Goal: Task Accomplishment & Management: Manage account settings

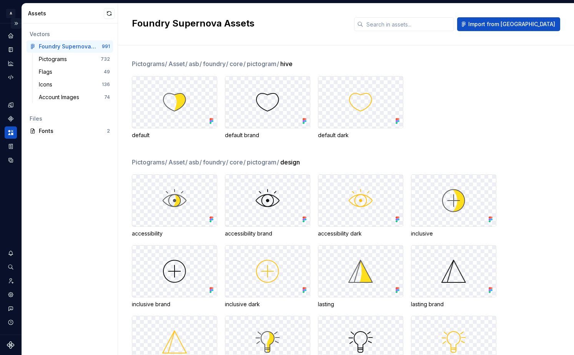
drag, startPoint x: 16, startPoint y: 23, endPoint x: 15, endPoint y: 28, distance: 5.1
click at [16, 23] on button "Expand sidebar" at bounding box center [16, 23] width 11 height 11
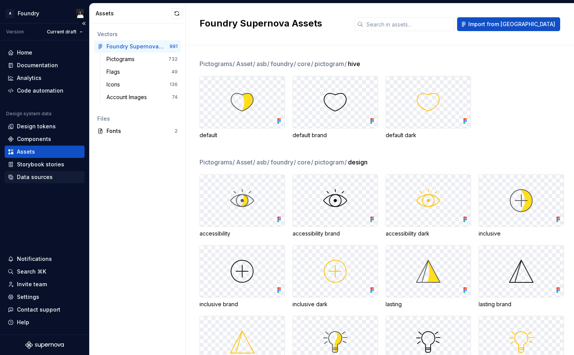
click at [42, 179] on div "Data sources" at bounding box center [35, 178] width 36 height 8
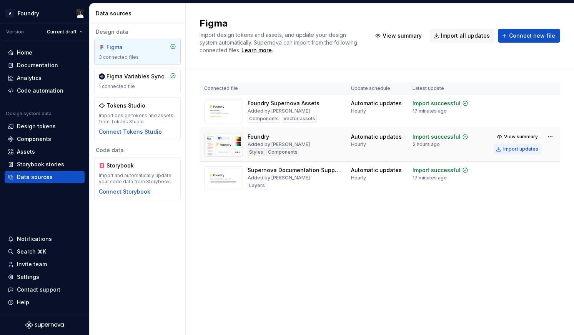
click at [524, 150] on div "Import updates" at bounding box center [521, 149] width 35 height 6
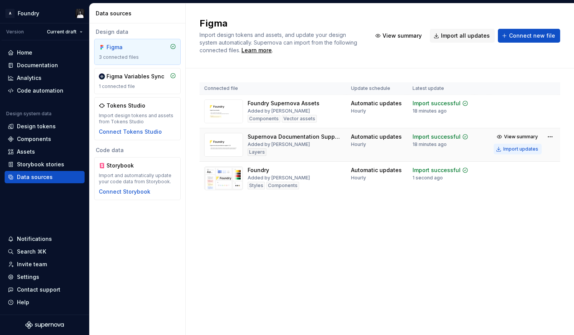
click at [507, 149] on div "Import updates" at bounding box center [521, 149] width 35 height 6
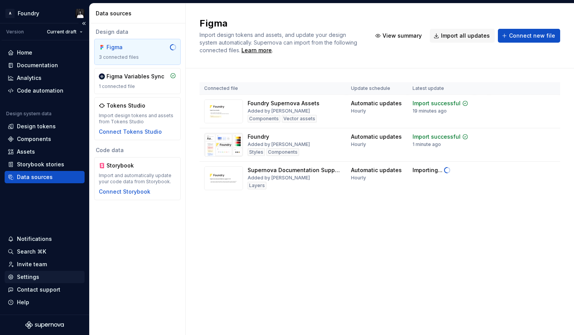
click at [35, 277] on div "Settings" at bounding box center [28, 278] width 22 height 8
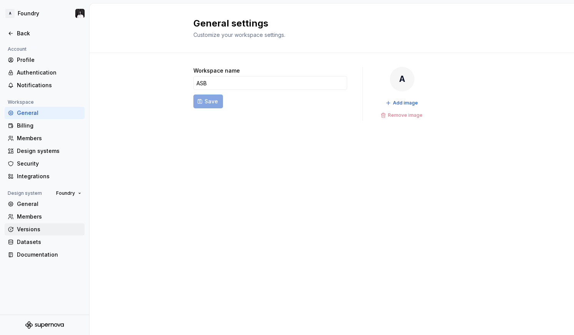
click at [32, 226] on div "Versions" at bounding box center [49, 230] width 65 height 8
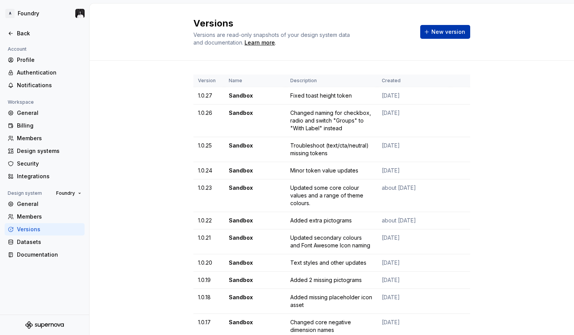
click at [455, 29] on span "New version" at bounding box center [449, 32] width 34 height 8
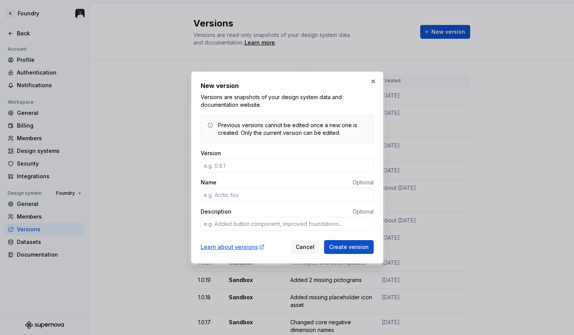
type input "1"
type textarea "*"
type input "1.0."
click at [375, 80] on button "button" at bounding box center [373, 81] width 11 height 11
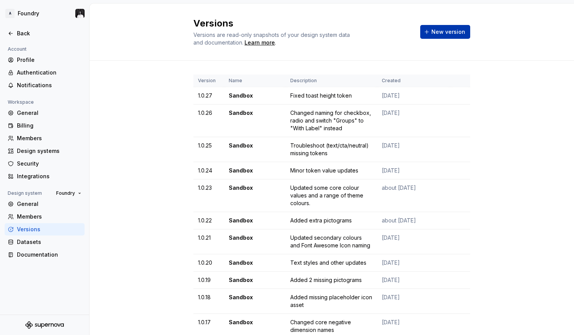
click at [429, 38] on button "New version" at bounding box center [446, 32] width 50 height 14
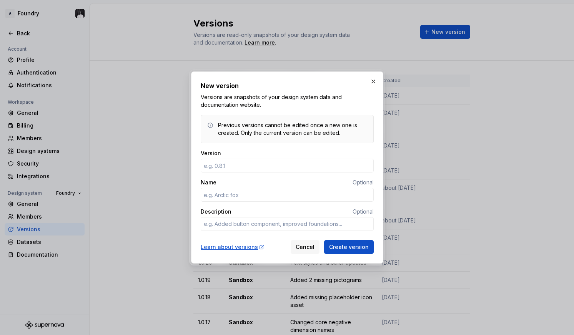
type textarea "*"
type input "1.0.28"
click at [252, 193] on input "Name" at bounding box center [287, 195] width 173 height 14
type textarea "*"
type input "Sandbox"
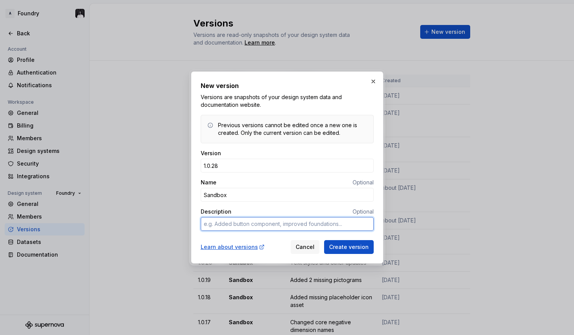
click at [255, 226] on textarea "Description" at bounding box center [287, 224] width 173 height 14
type textarea "*"
type textarea "C"
type textarea "*"
type textarea "Ch"
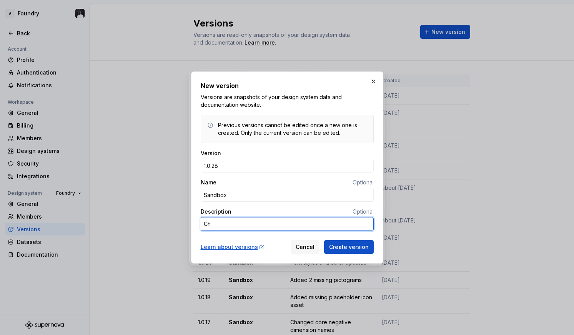
type textarea "*"
type textarea "Cha"
type textarea "*"
type textarea "Chan"
type textarea "*"
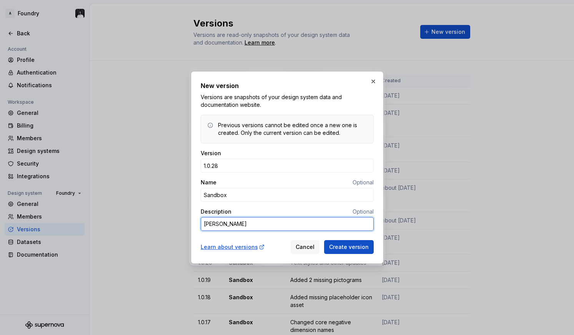
type textarea "Chang"
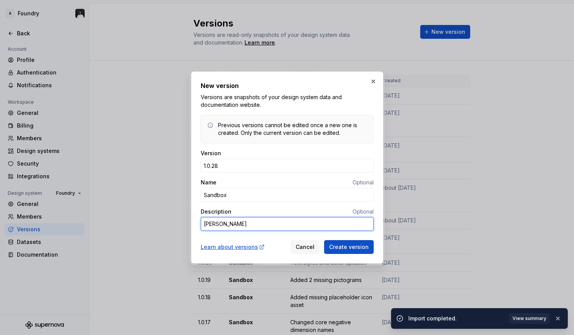
type textarea "*"
type textarea "Change"
type textarea "*"
type textarea "Changed"
type textarea "*"
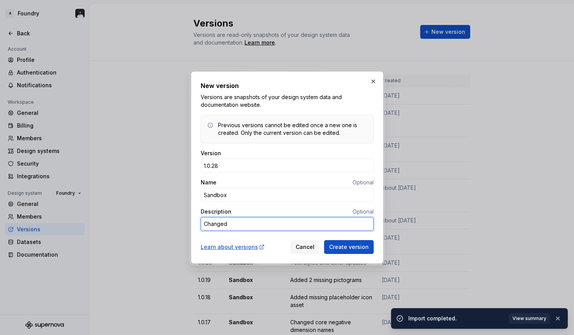
type textarea "U"
type textarea "*"
type textarea "Up"
type textarea "*"
type textarea "Upd"
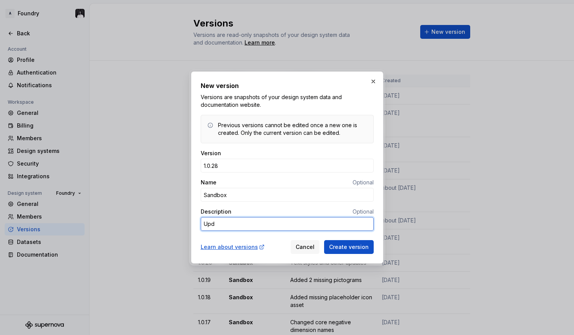
type textarea "*"
type textarea "Upda"
type textarea "*"
type textarea "Updat"
type textarea "*"
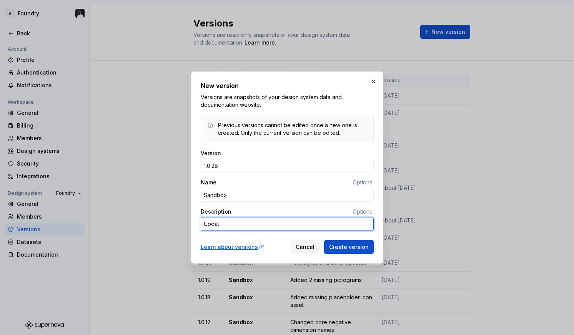
type textarea "Update"
type textarea "*"
type textarea "Updated"
type textarea "*"
type textarea "Updated"
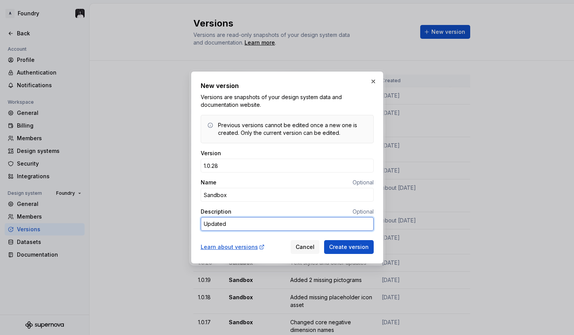
type textarea "*"
type textarea "Updated t"
type textarea "*"
type textarea "Updated to"
type textarea "*"
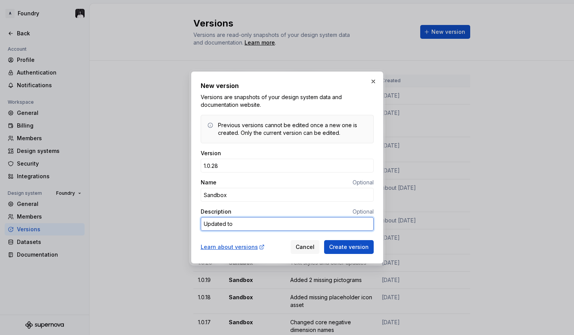
type textarea "Updated to"
type textarea "*"
type textarea "Updated to F"
type textarea "*"
type textarea "Updated to Fo"
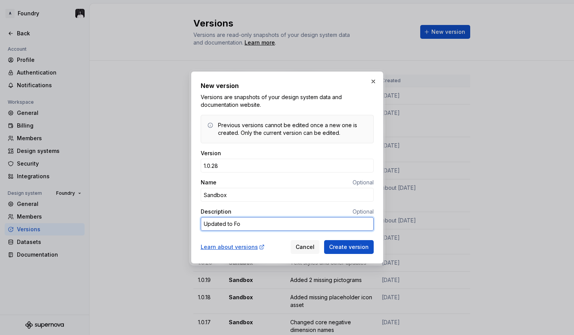
type textarea "*"
type textarea "Updated to Fon"
type textarea "*"
type textarea "Updated to Font"
type textarea "*"
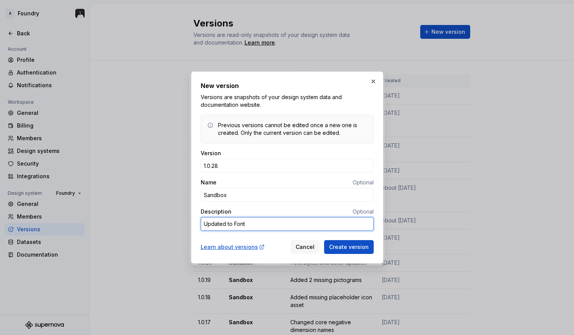
type textarea "Updated to FontA"
type textarea "*"
type textarea "Updated to FontAw"
type textarea "*"
type textarea "Updated to FontAwe"
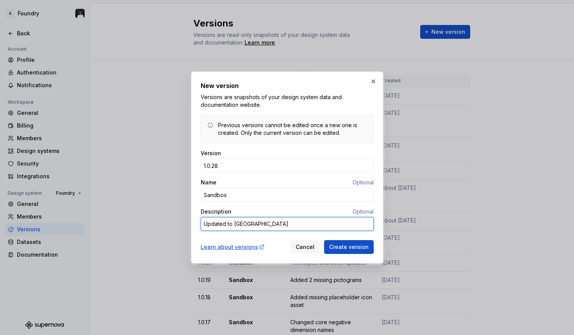
type textarea "*"
type textarea "Updated to FontAwes"
type textarea "*"
type textarea "Updated to FontAweso"
type textarea "*"
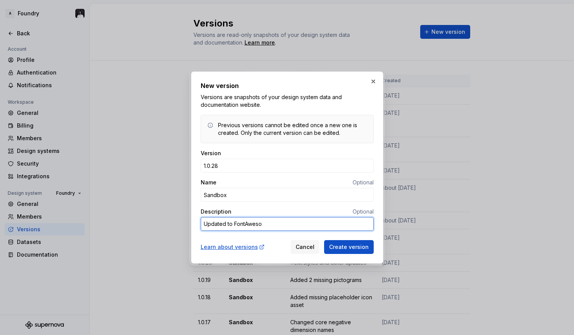
type textarea "Updated to FontAwesom"
type textarea "*"
type textarea "Updated to FontAwesome"
type textarea "*"
type textarea "Updated to FontAwesome7"
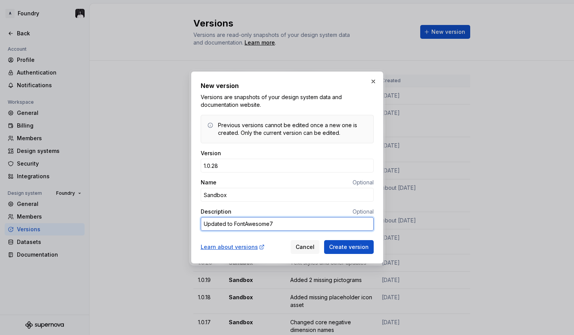
type textarea "*"
type textarea "Updated to FontAwesome7P"
type textarea "*"
type textarea "Updated to FontAwesome7Pr"
type textarea "*"
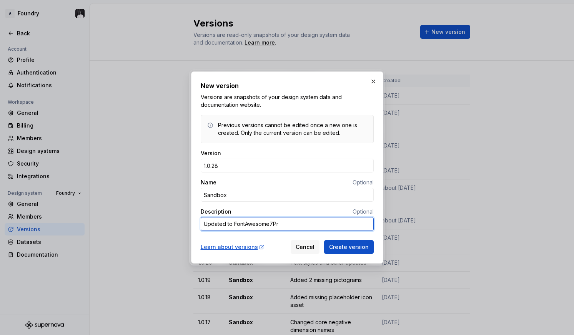
type textarea "Updated to FontAwesome7Pro"
drag, startPoint x: 226, startPoint y: 224, endPoint x: 211, endPoint y: 224, distance: 15.0
click at [211, 224] on textarea "Updated to FontAwesome7Pro" at bounding box center [287, 224] width 173 height 14
type textarea "*"
type textarea "Upg to FontAwesome7Pro"
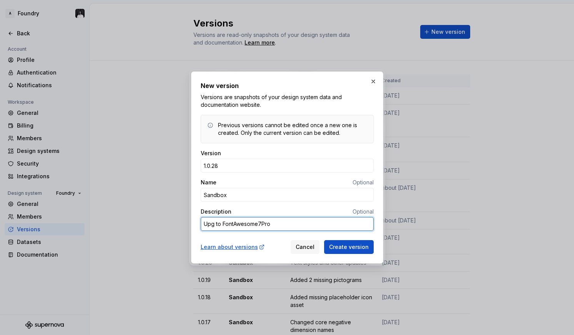
type textarea "*"
type textarea "Upgr to FontAwesome7Pro"
type textarea "*"
type textarea "Upgra to FontAwesome7Pro"
type textarea "*"
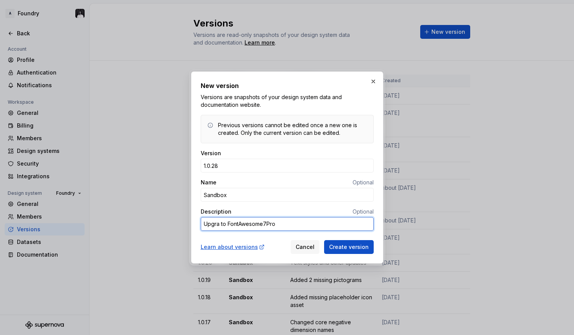
type textarea "Upgrad to FontAwesome7Pro"
type textarea "*"
type textarea "Upgrade to FontAwesome7Pro"
type textarea "*"
type textarea "Upgraded to FontAwesome7Pro"
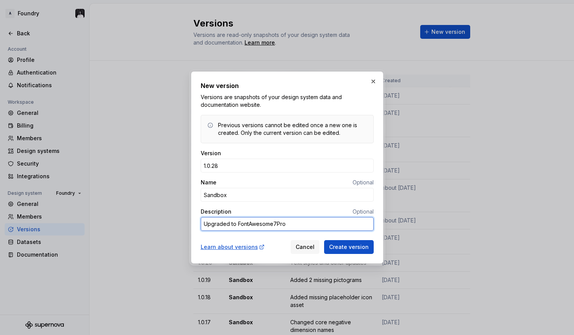
type textarea "*"
type textarea "Upgraded to FontAwesome7Pro"
type textarea "*"
type textarea "Upgraded to FontAwesome7Pro +"
type textarea "*"
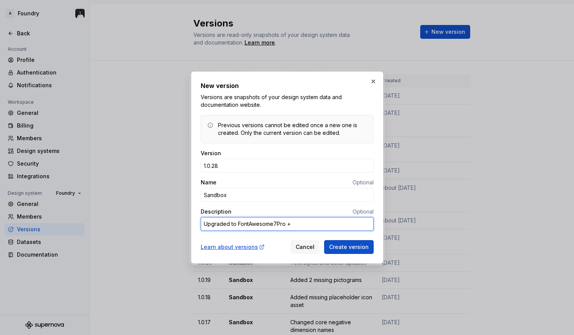
type textarea "Upgraded to FontAwesome7Pro +"
type textarea "*"
type textarea "Upgraded to FontAwesome7Pro + o"
type textarea "*"
type textarea "Upgraded to FontAwesome7Pro + ot"
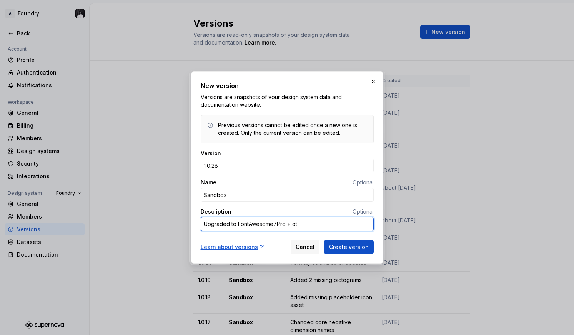
type textarea "*"
type textarea "Upgraded to FontAwesome7Pro + oth"
type textarea "*"
type textarea "Upgraded to FontAwesome7Pro + othe"
type textarea "*"
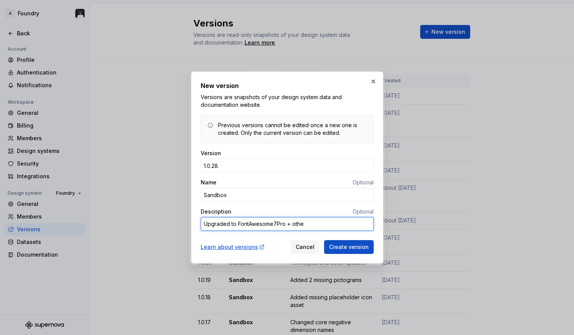
type textarea "Upgraded to FontAwesome7Pro + other"
type textarea "*"
type textarea "Upgraded to FontAwesome7Pro + other"
type textarea "*"
type textarea "Upgraded to FontAwesome7Pro + other m"
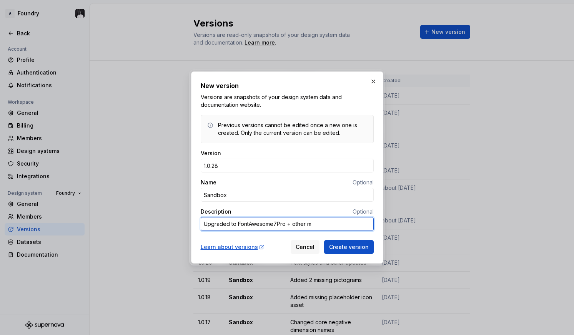
type textarea "*"
type textarea "Upgraded to FontAwesome7Pro + other mi"
type textarea "*"
type textarea "Upgraded to FontAwesome7Pro + other min"
type textarea "*"
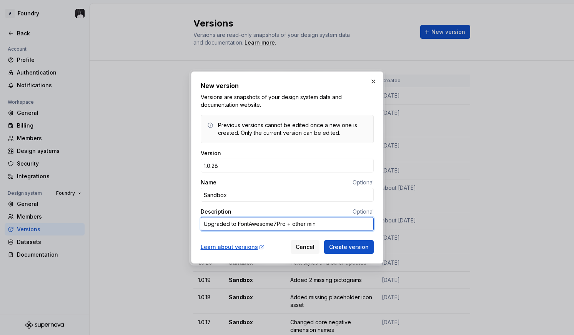
type textarea "Upgraded to FontAwesome7Pro + other mino"
type textarea "*"
type textarea "Upgraded to FontAwesome7Pro + other minor"
type textarea "*"
type textarea "Upgraded to FontAwesome7Pro + other minor"
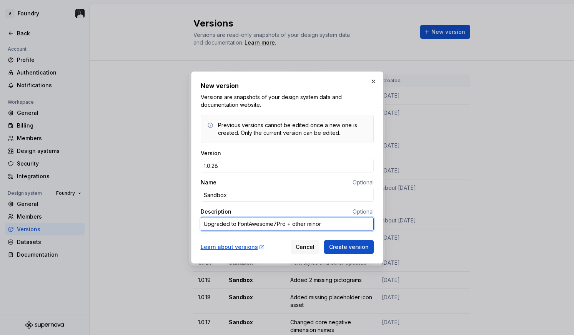
type textarea "*"
type textarea "Upgraded to FontAwesome7Pro + other minor u"
type textarea "*"
type textarea "Upgraded to FontAwesome7Pro + other minor up"
type textarea "*"
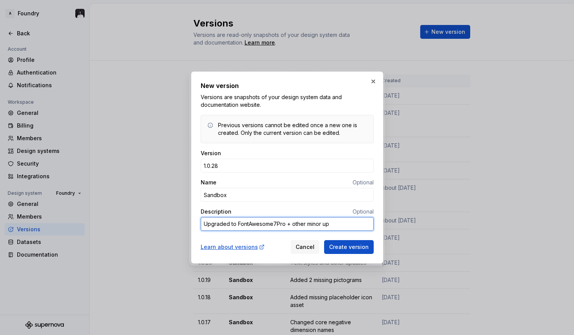
type textarea "Upgraded to FontAwesome7Pro + other minor upd"
type textarea "*"
type textarea "Upgraded to FontAwesome7Pro + other minor upda"
type textarea "*"
type textarea "Upgraded to FontAwesome7Pro + other minor updat"
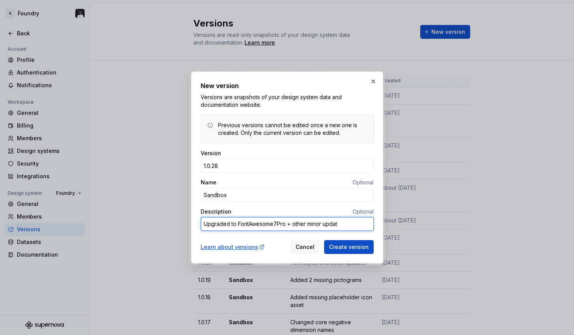
type textarea "*"
type textarea "Upgraded to FontAwesome7Pro + other minor update"
type textarea "*"
type textarea "Upgraded to FontAwesome7Pro + other minor updated"
type textarea "*"
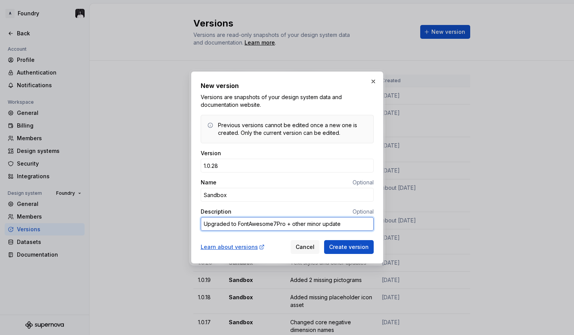
type textarea "Upgraded to FontAwesome7Pro + other minor updates"
click at [294, 225] on textarea "Upgraded to FontAwesome7Pro + other minor updates" at bounding box center [287, 224] width 173 height 14
type textarea "*"
type textarea "Upgraded to FontAwesome7Pro + ther minor updates"
type textarea "*"
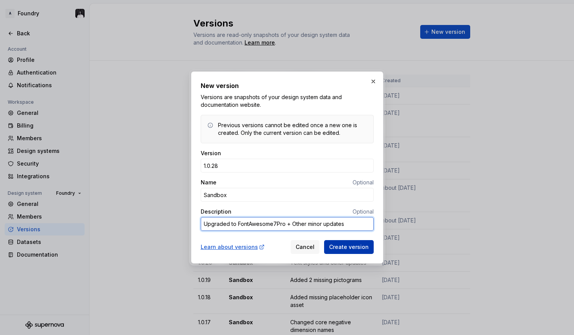
type textarea "Upgraded to FontAwesome7Pro + Other minor updates"
click at [349, 249] on span "Create version" at bounding box center [349, 248] width 40 height 8
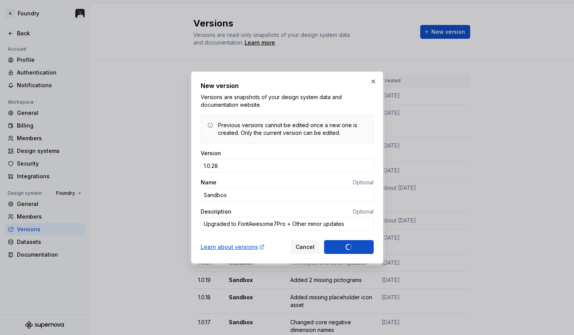
type textarea "*"
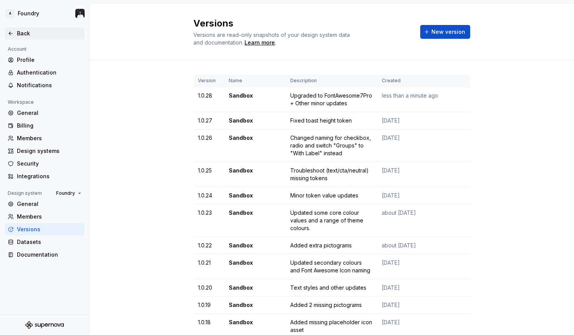
click at [12, 31] on icon at bounding box center [11, 33] width 6 height 6
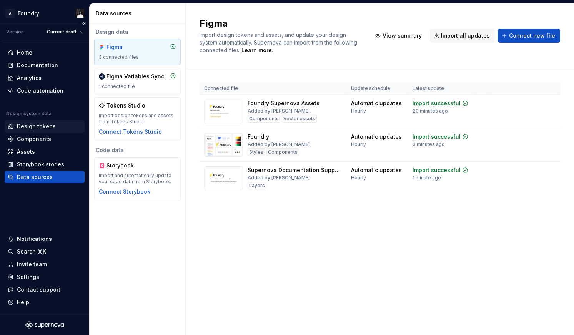
click at [34, 127] on div "Design tokens" at bounding box center [36, 127] width 39 height 8
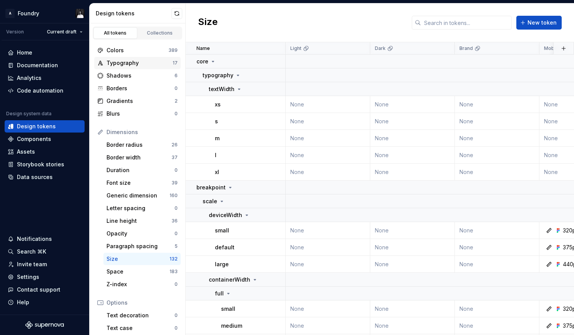
click at [124, 61] on div "Typography" at bounding box center [140, 63] width 66 height 8
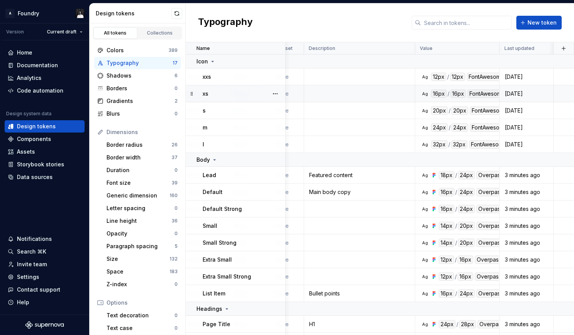
scroll to position [0, 526]
click at [39, 206] on div "Home Documentation Analytics Code automation Design system data Design tokens C…" at bounding box center [44, 177] width 89 height 275
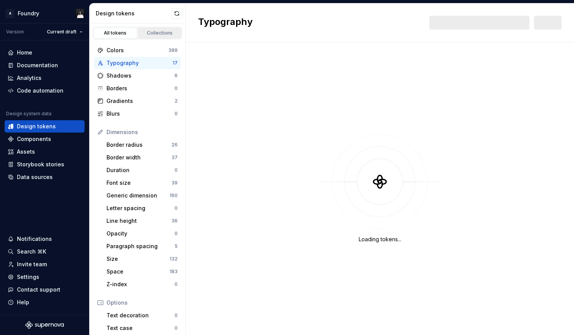
click at [155, 32] on div "Collections" at bounding box center [160, 33] width 38 height 6
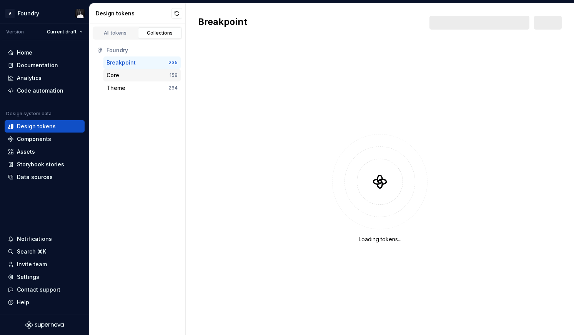
click at [122, 74] on div "Core" at bounding box center [138, 76] width 63 height 8
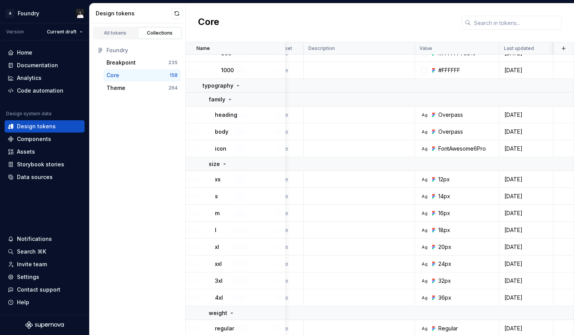
scroll to position [2178, 103]
click at [175, 12] on button "button" at bounding box center [177, 13] width 11 height 11
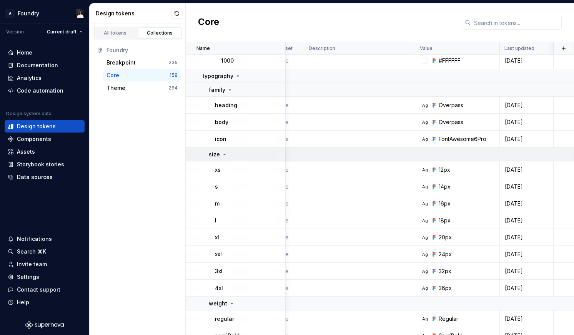
scroll to position [2188, 102]
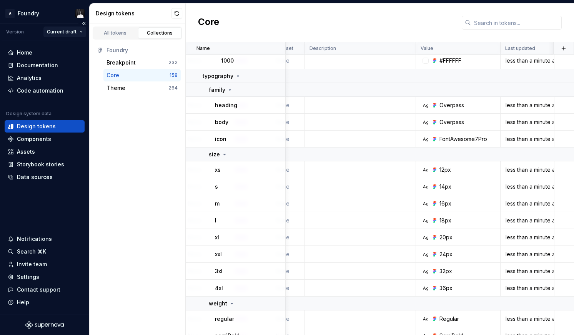
click at [65, 33] on html "A Foundry Version Current draft Home Documentation Analytics Code automation De…" at bounding box center [287, 167] width 574 height 335
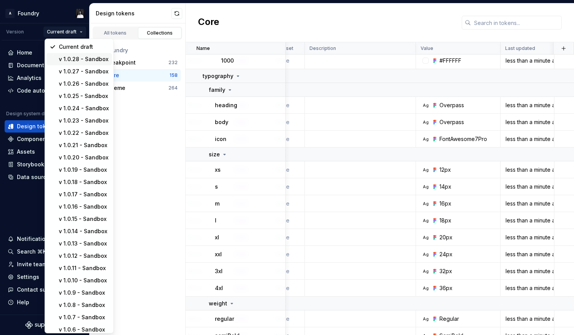
click at [68, 60] on div "v 1.0.28 - Sandbox" at bounding box center [84, 59] width 50 height 8
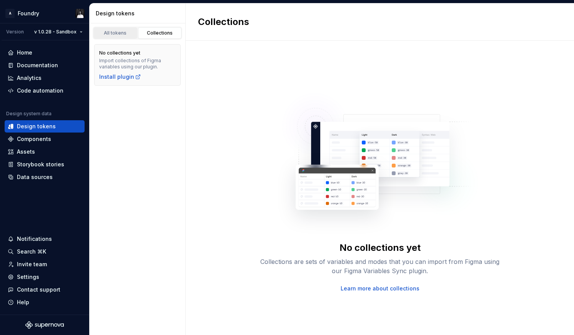
click at [116, 35] on div "All tokens" at bounding box center [115, 33] width 38 height 6
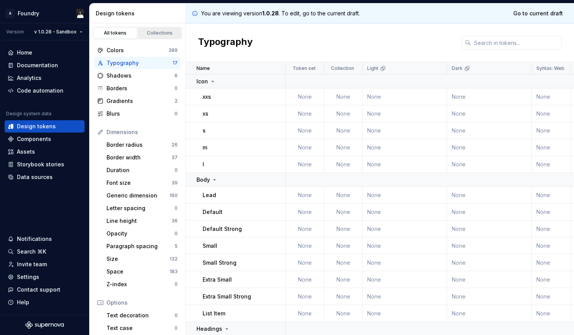
click at [150, 31] on div "Collections" at bounding box center [160, 33] width 38 height 6
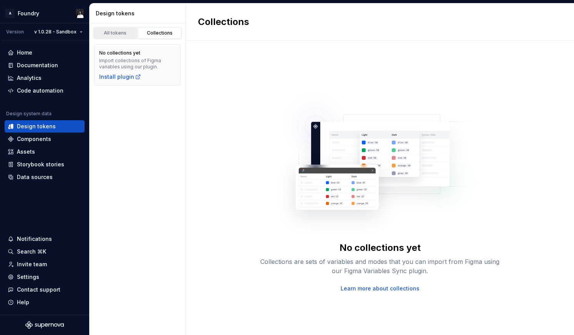
click at [122, 32] on div "All tokens" at bounding box center [115, 33] width 38 height 6
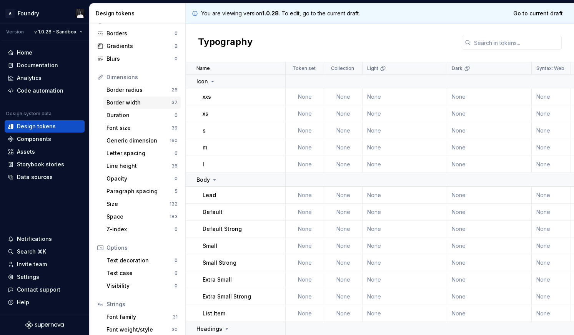
scroll to position [86, 0]
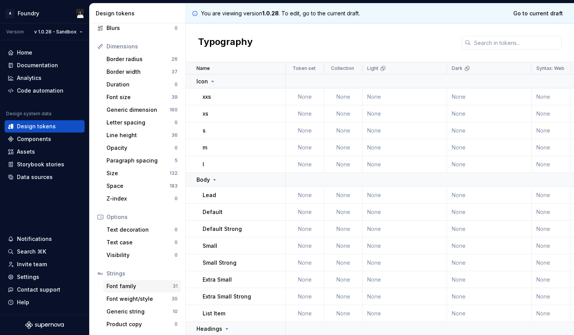
click at [128, 286] on div "Font family" at bounding box center [140, 287] width 66 height 8
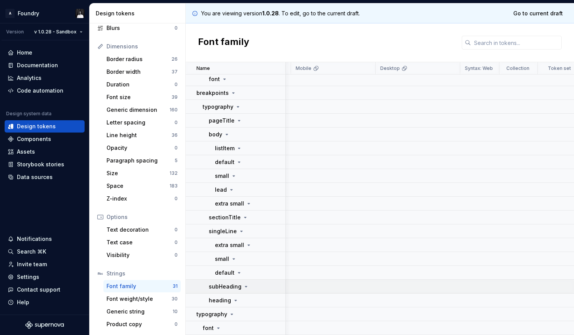
scroll to position [1206, 0]
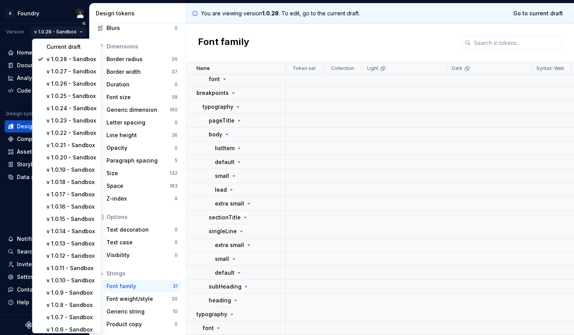
click at [74, 33] on html "A Foundry Version v 1.0.28 - Sandbox Home Documentation Analytics Code automati…" at bounding box center [287, 167] width 574 height 335
click at [66, 45] on div "Current draft" at bounding box center [72, 47] width 50 height 8
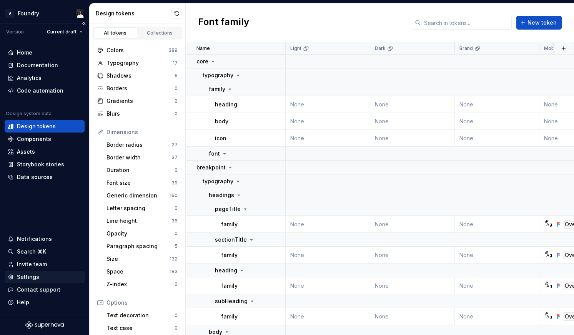
click at [28, 280] on div "Settings" at bounding box center [28, 278] width 22 height 8
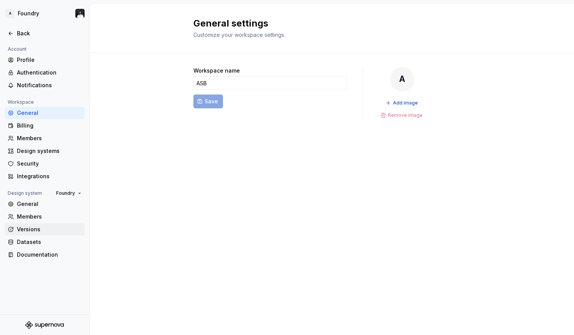
click at [25, 229] on div "Versions" at bounding box center [49, 230] width 65 height 8
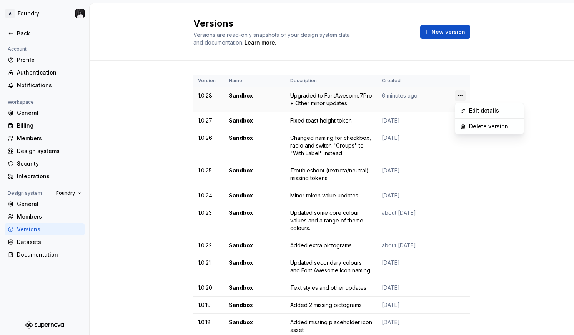
click at [463, 97] on html "A Foundry Back Account Profile Authentication Notifications Workspace General B…" at bounding box center [287, 167] width 574 height 335
drag, startPoint x: 357, startPoint y: 98, endPoint x: 350, endPoint y: 103, distance: 7.7
click at [357, 98] on html "A Foundry Back Account Profile Authentication Notifications Workspace General B…" at bounding box center [287, 167] width 574 height 335
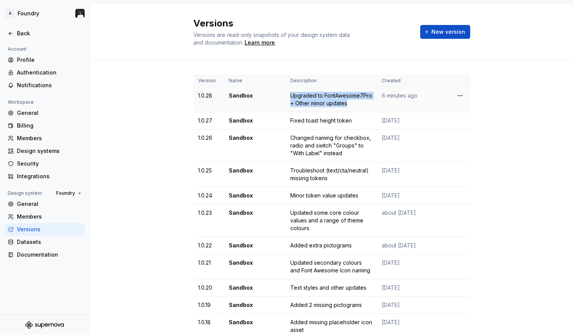
drag, startPoint x: 321, startPoint y: 98, endPoint x: 286, endPoint y: 95, distance: 34.8
click at [286, 95] on td "Upgraded to FontAwesome7Pro + Other minor updates" at bounding box center [332, 99] width 92 height 25
copy div "Upgraded to FontAwesome7Pro + Other minor updates"
click at [461, 95] on html "A Foundry Back Account Profile Authentication Notifications Workspace General B…" at bounding box center [287, 167] width 574 height 335
click at [482, 125] on div "Delete version" at bounding box center [494, 127] width 50 height 8
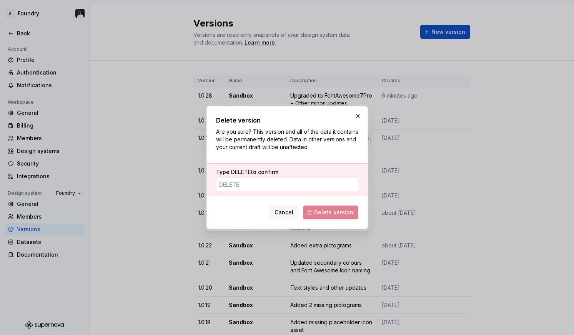
click at [322, 210] on span "Delete version" at bounding box center [330, 213] width 55 height 14
click at [282, 189] on input "Type DELETE to confirm" at bounding box center [287, 185] width 142 height 14
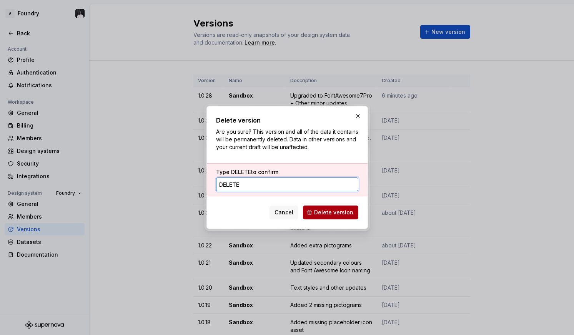
type input "DELETE"
click at [342, 212] on span "Delete version" at bounding box center [333, 213] width 39 height 8
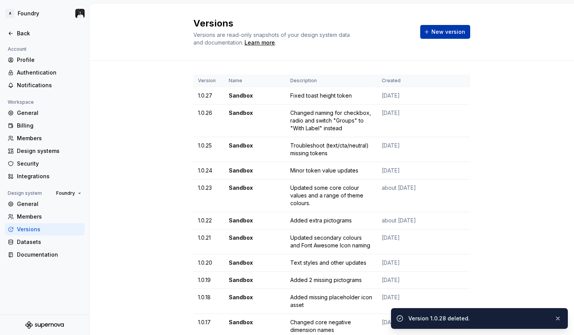
click at [454, 33] on span "New version" at bounding box center [449, 32] width 34 height 8
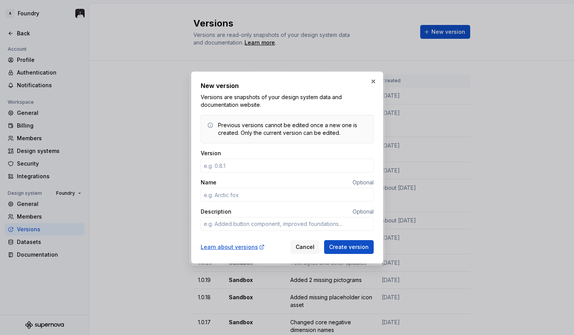
type textarea "*"
type input "1"
type textarea "*"
type input "1.0.28"
type textarea "*"
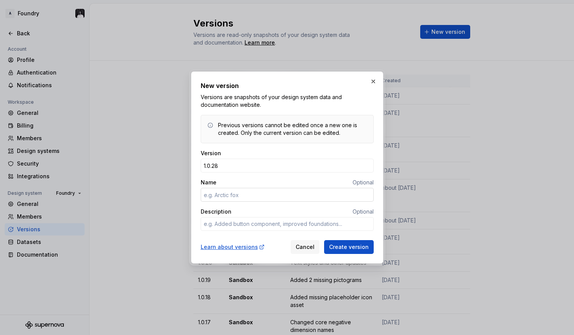
click at [274, 193] on input "Name" at bounding box center [287, 195] width 173 height 14
type input "S"
type textarea "*"
type input "Sandbox"
type textarea "*"
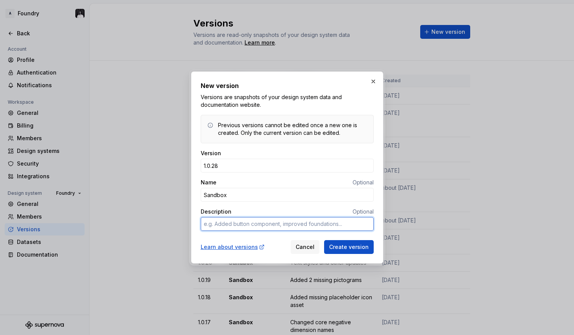
click at [295, 219] on textarea "Description" at bounding box center [287, 224] width 173 height 14
paste textarea "Upgraded to FontAwesome7Pro + Other minor updates"
type textarea "Upgraded to FontAwesome7Pro + Other minor updates"
type textarea "*"
type textarea "Upgraded to FontAwesome7Pro + Other minor updates"
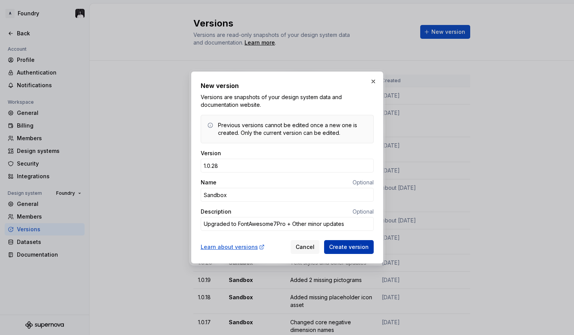
click at [348, 247] on span "Create version" at bounding box center [349, 248] width 40 height 8
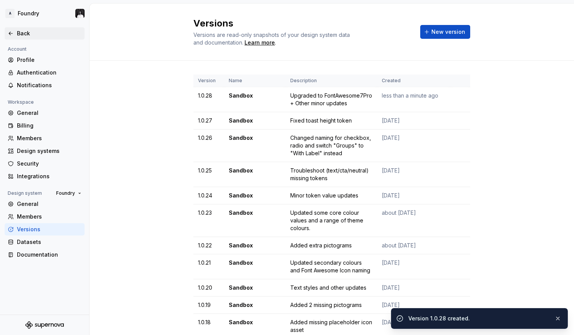
click at [17, 34] on div "Back" at bounding box center [45, 34] width 74 height 8
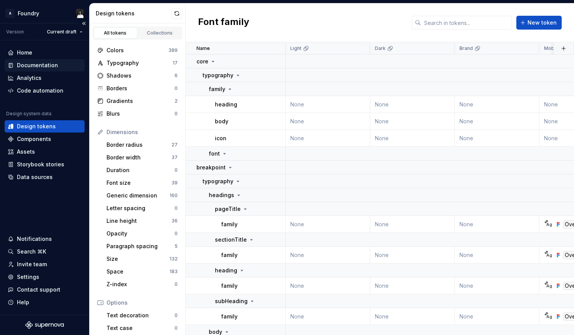
click at [40, 66] on div "Documentation" at bounding box center [37, 66] width 41 height 8
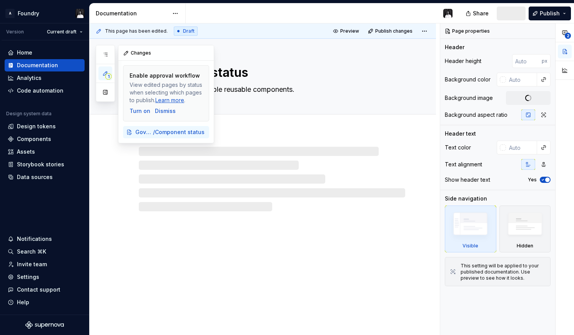
click at [105, 77] on span "1" at bounding box center [108, 76] width 6 height 6
click at [105, 55] on icon "button" at bounding box center [105, 55] width 6 height 6
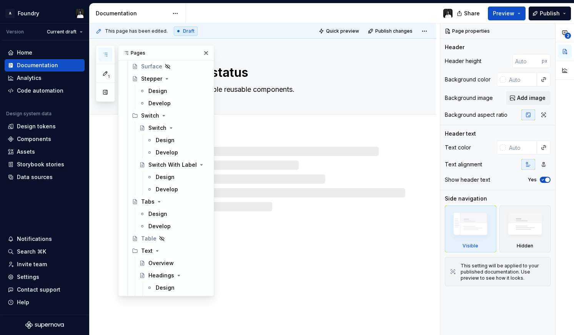
scroll to position [2159, 0]
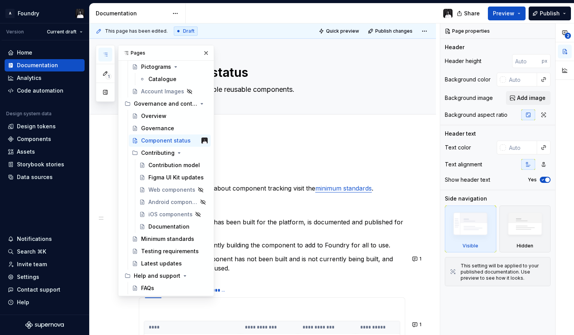
type textarea "*"
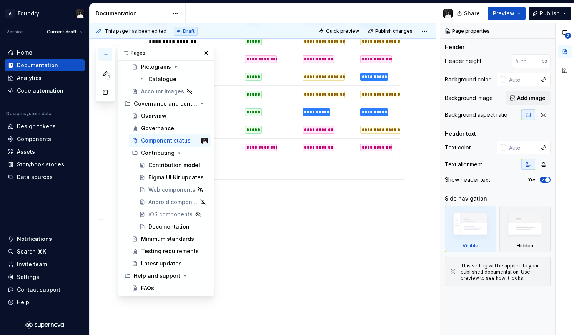
scroll to position [1147, 0]
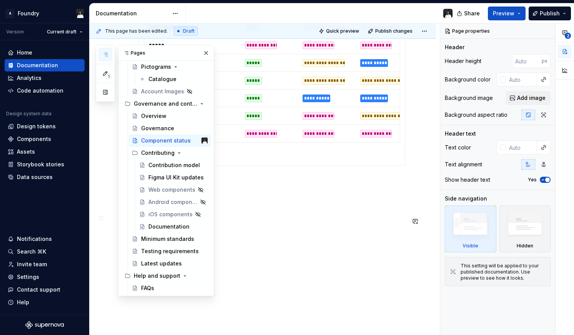
click at [206, 55] on button "button" at bounding box center [206, 53] width 11 height 11
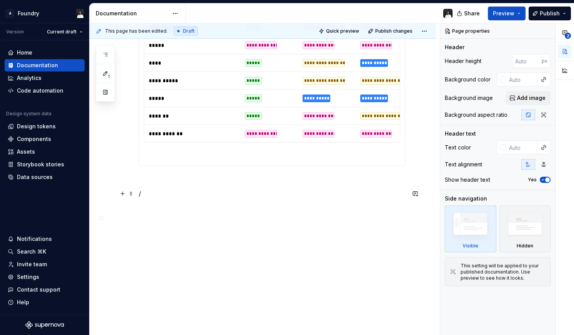
click at [211, 198] on p "/" at bounding box center [272, 193] width 267 height 9
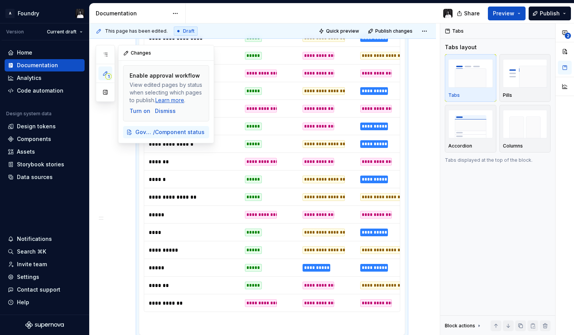
scroll to position [0, 0]
click at [104, 77] on button "1" at bounding box center [105, 74] width 14 height 14
click at [544, 13] on span "Publish" at bounding box center [550, 14] width 20 height 8
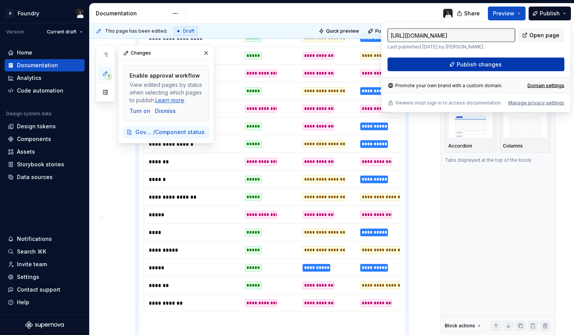
click at [520, 62] on button "Publish changes" at bounding box center [476, 65] width 177 height 14
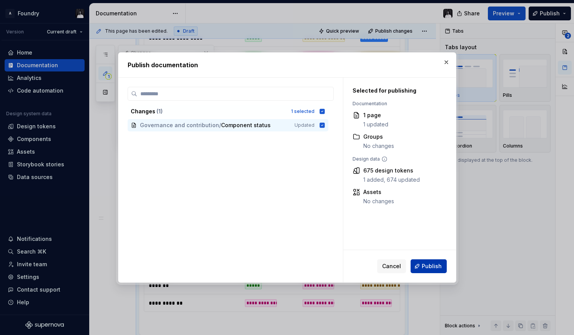
click at [427, 267] on span "Publish" at bounding box center [432, 267] width 20 height 8
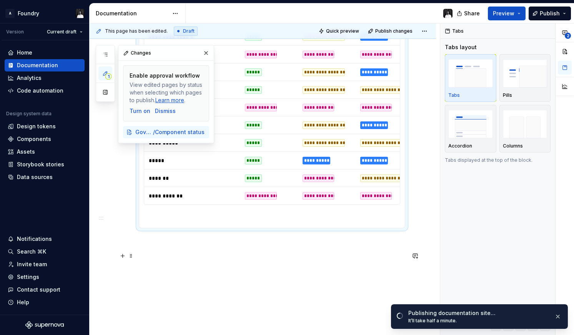
scroll to position [1120, 0]
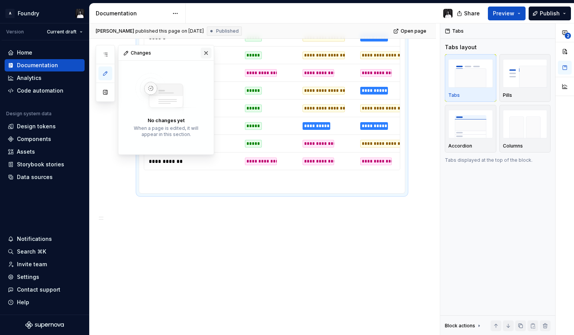
click at [205, 53] on button "button" at bounding box center [206, 53] width 11 height 11
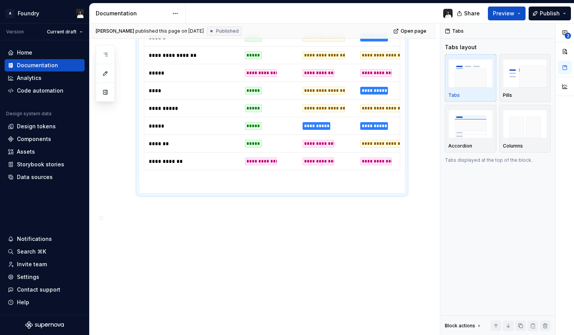
type textarea "*"
